Goal: Navigation & Orientation: Find specific page/section

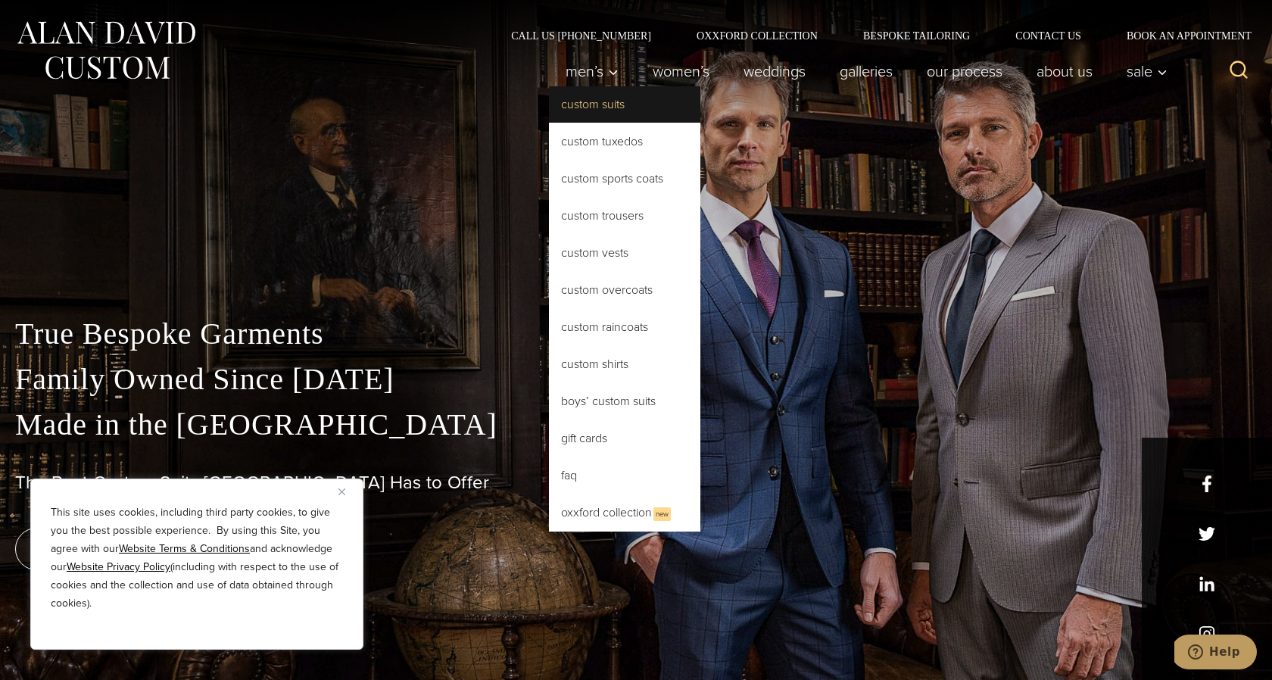
click at [631, 109] on link "Custom Suits" at bounding box center [624, 104] width 151 height 36
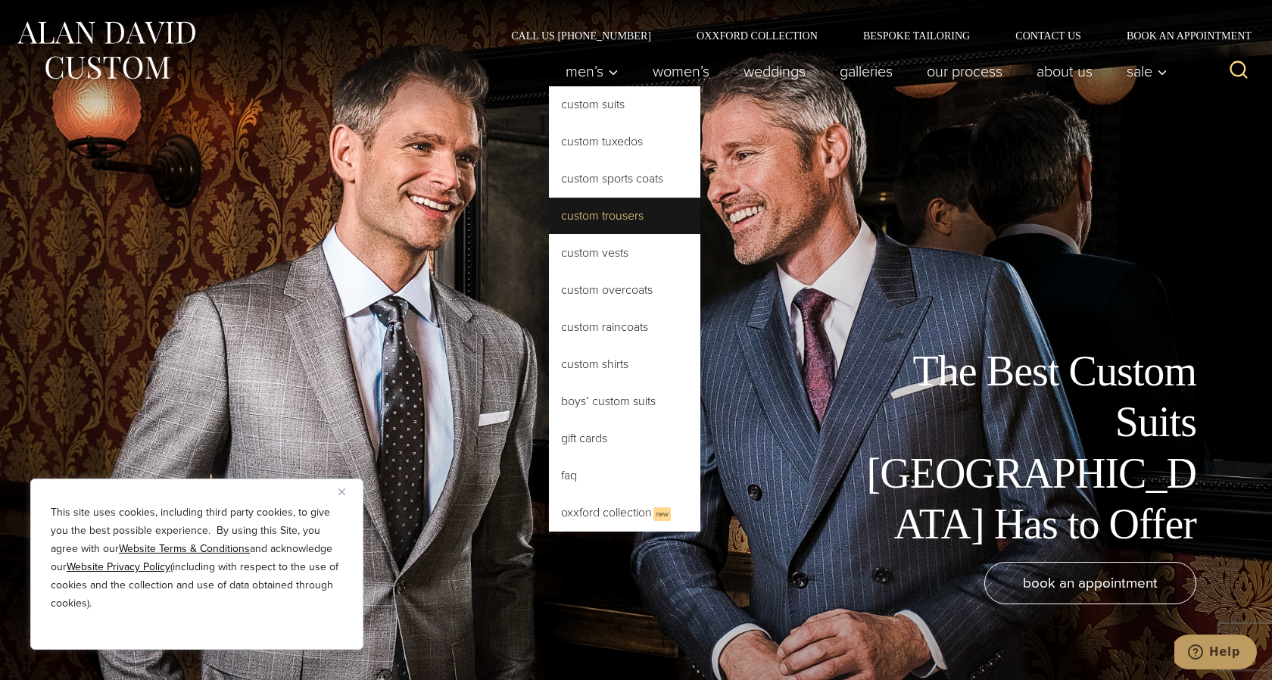
click at [611, 207] on link "Custom Trousers" at bounding box center [624, 216] width 151 height 36
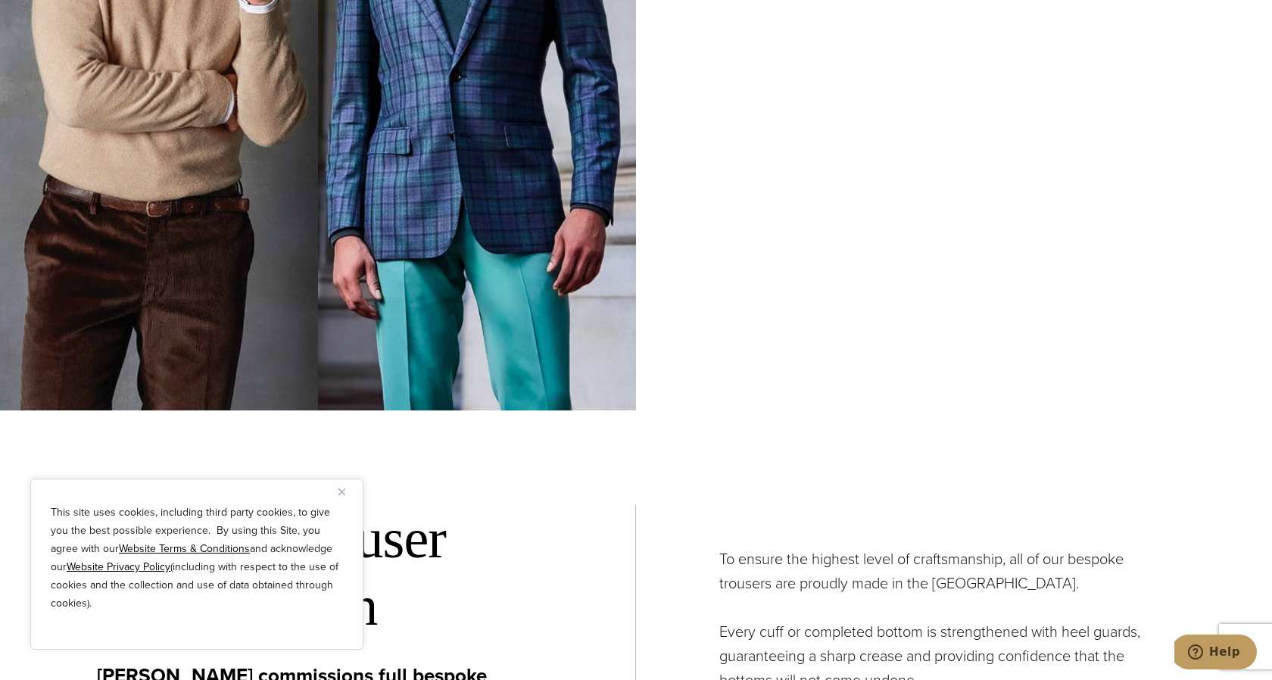
scroll to position [5418, 0]
